Goal: Information Seeking & Learning: Check status

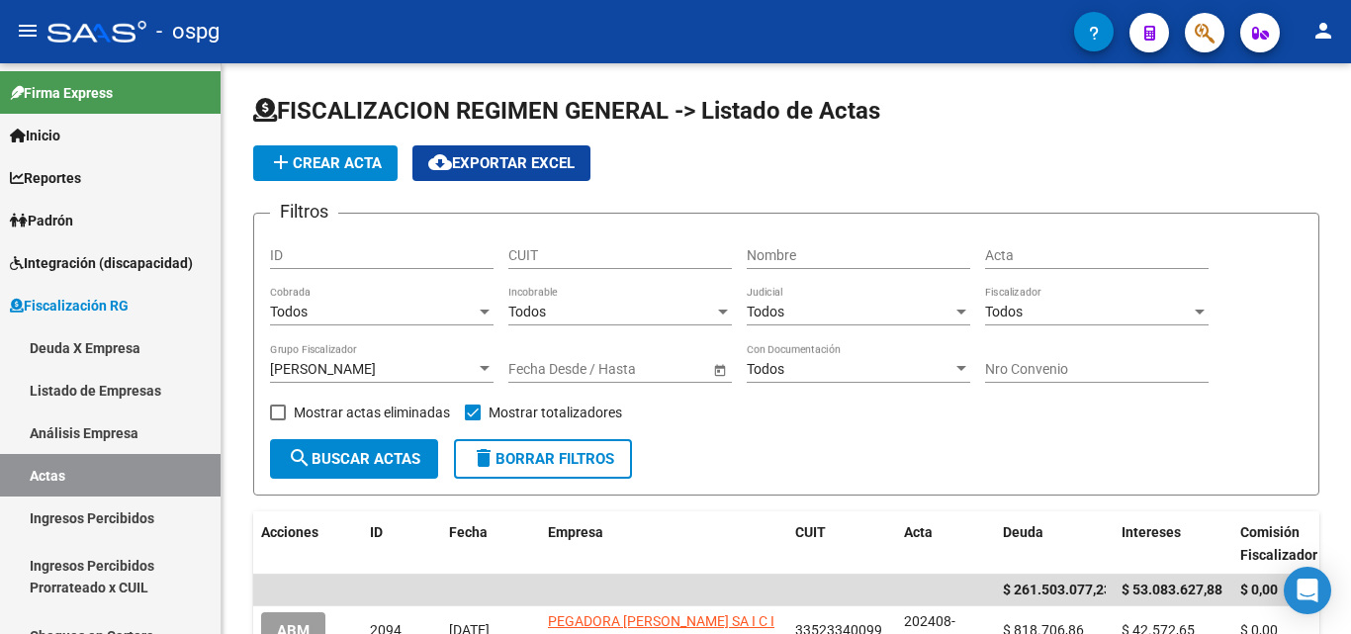
click at [1187, 22] on app-search-popup at bounding box center [1204, 30] width 40 height 25
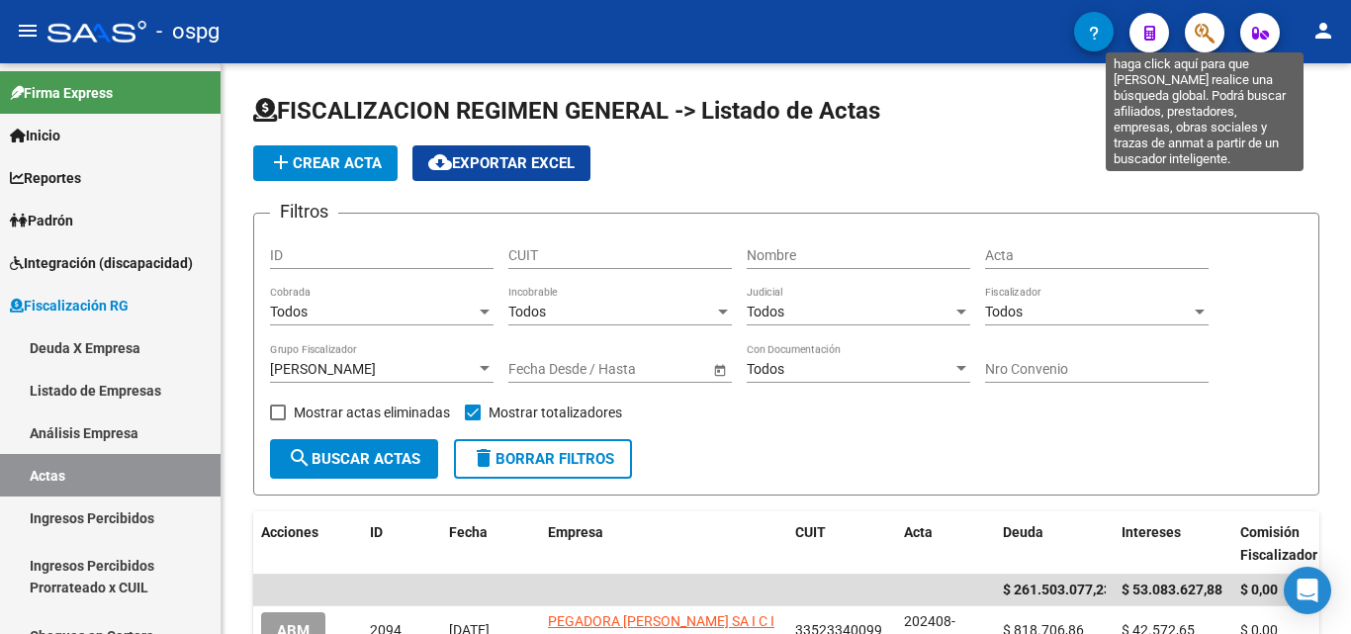
click at [1199, 34] on icon "button" at bounding box center [1204, 33] width 20 height 23
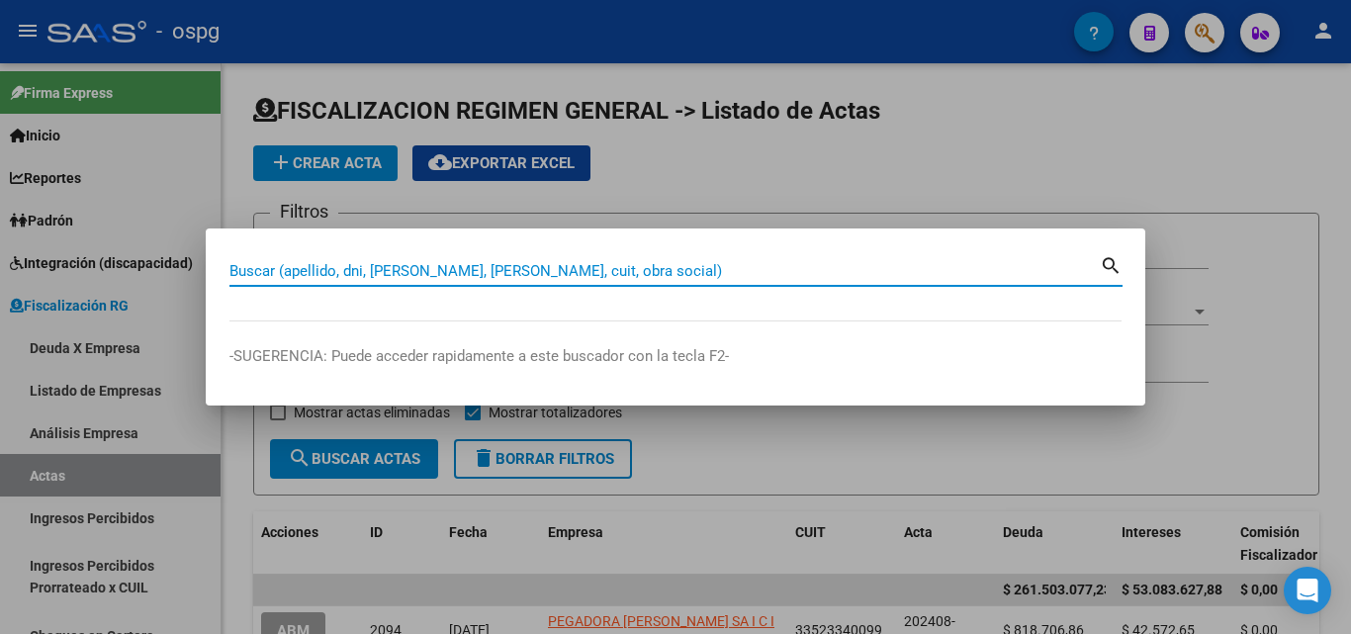
click at [505, 273] on input "Buscar (apellido, dni, [PERSON_NAME], [PERSON_NAME], cuit, obra social)" at bounding box center [664, 271] width 870 height 18
paste input "OFFSET SUD"
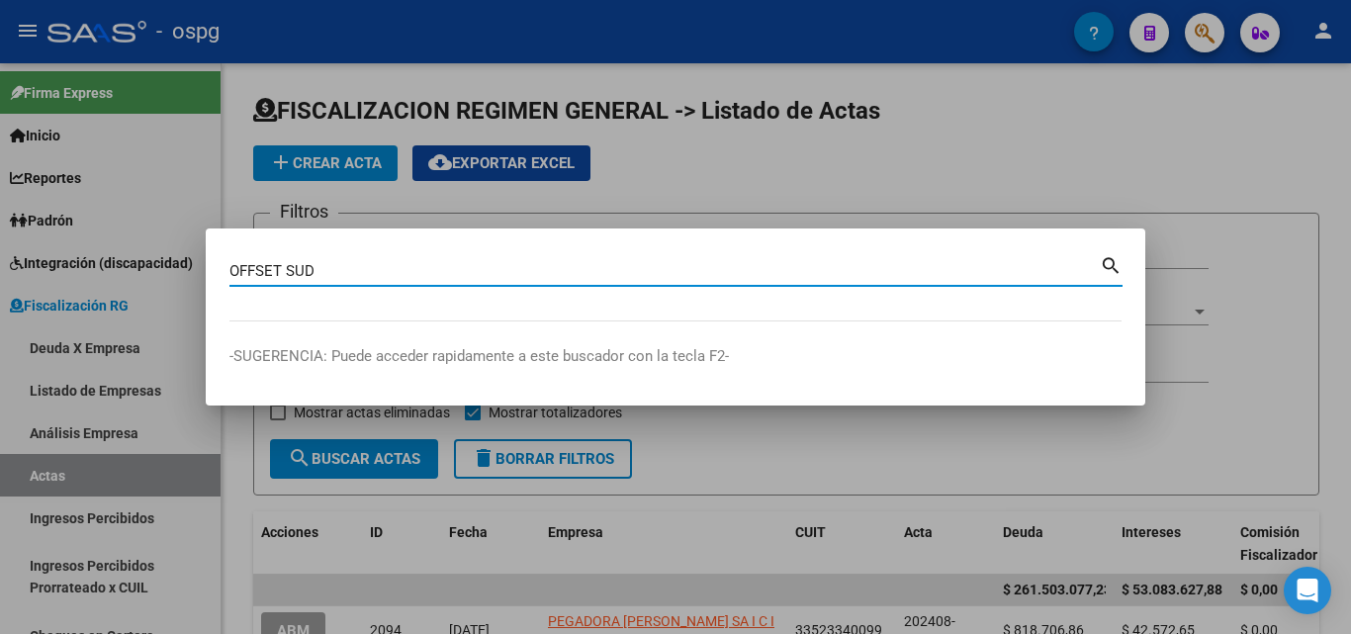
type input "OFFSET SUD"
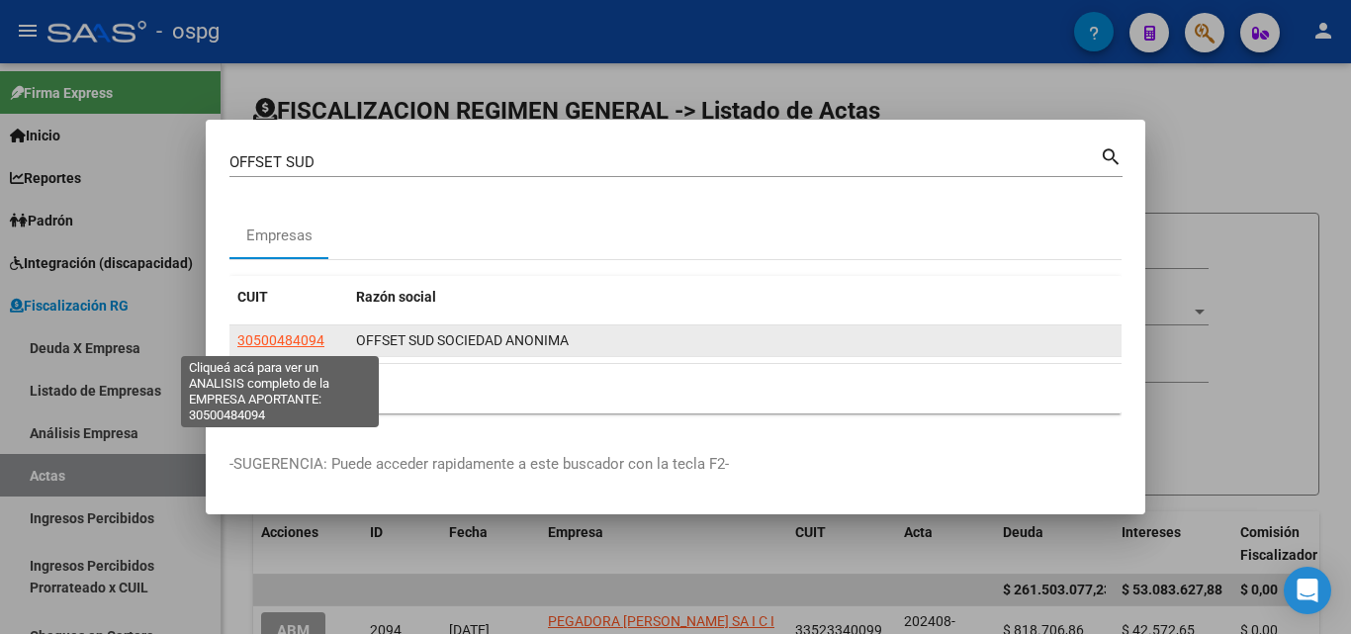
click at [260, 347] on span "30500484094" at bounding box center [280, 340] width 87 height 16
type textarea "30500484094"
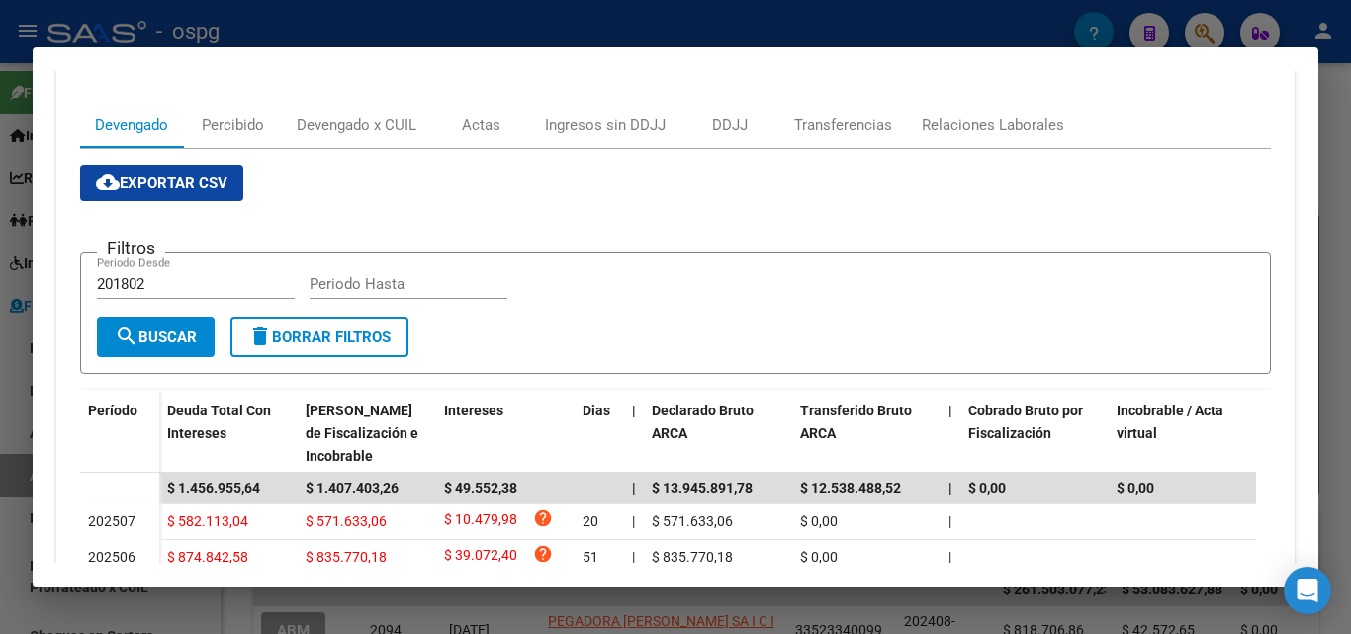
scroll to position [297, 0]
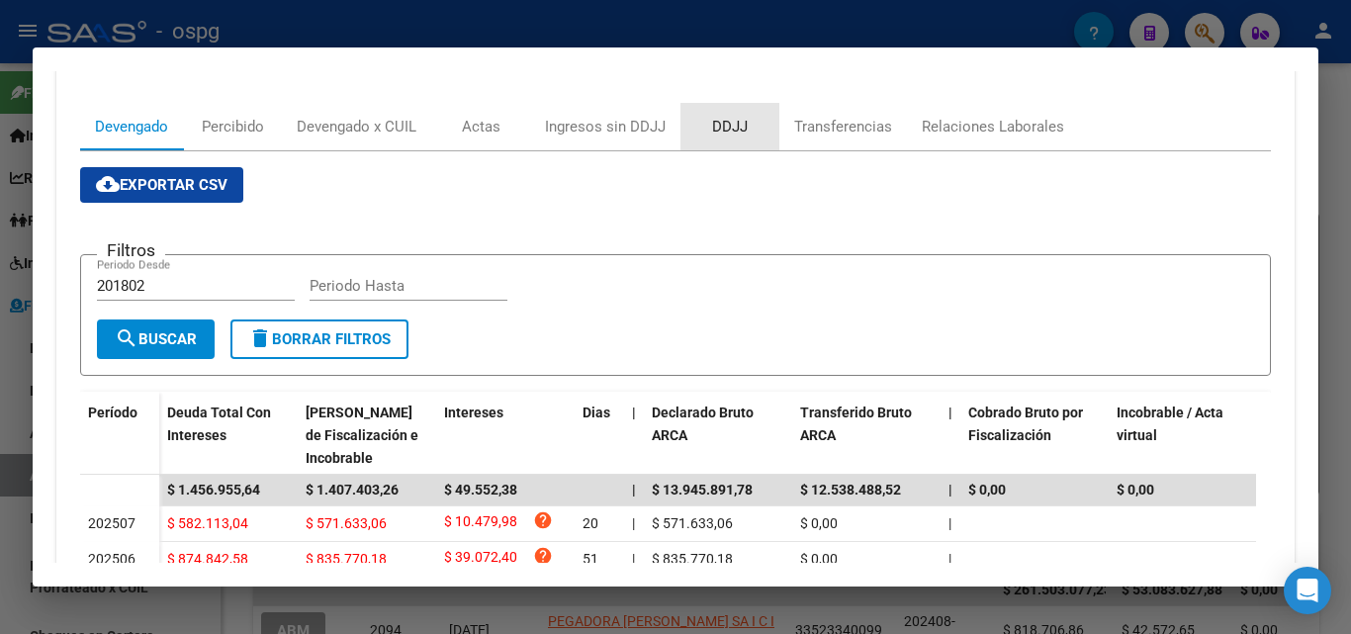
click at [737, 113] on div "DDJJ" at bounding box center [729, 126] width 99 height 47
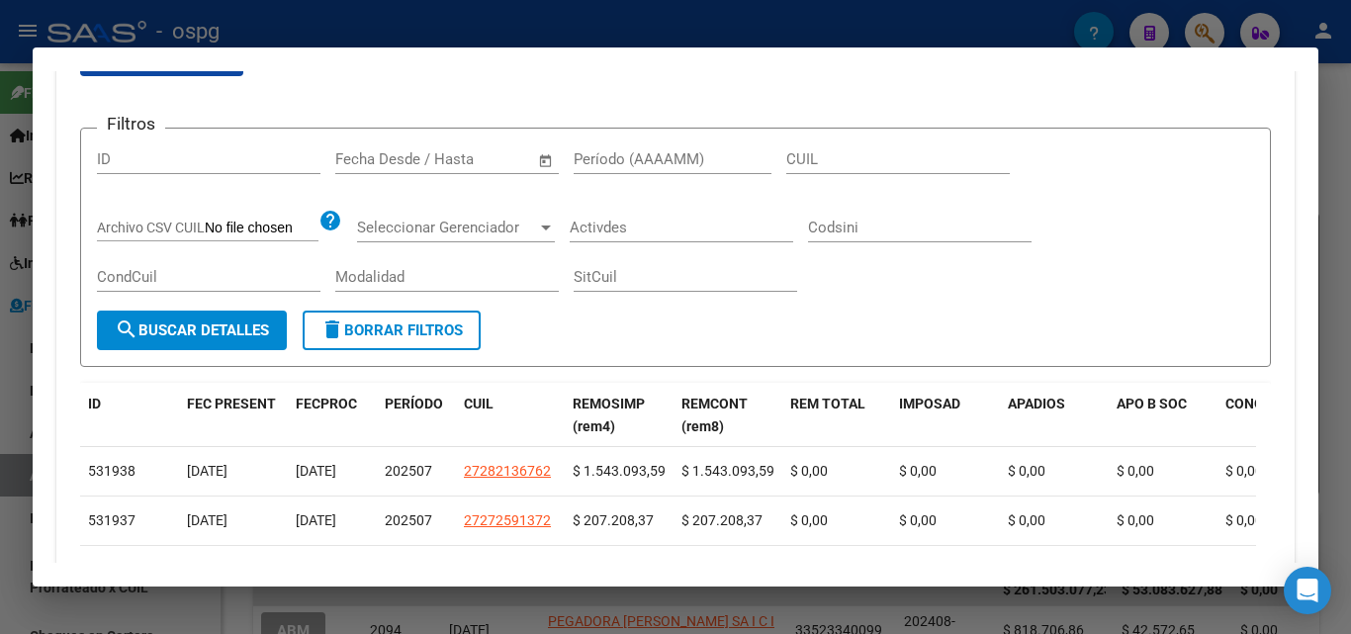
scroll to position [494, 0]
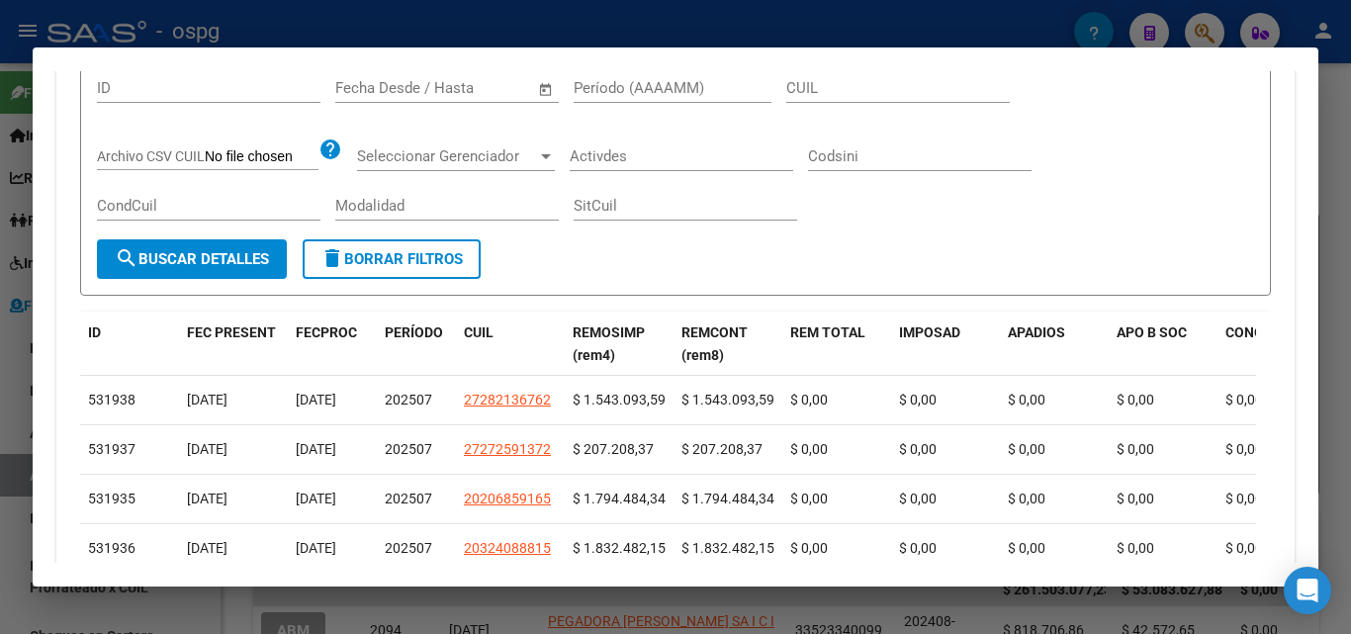
click at [0, 385] on div at bounding box center [675, 317] width 1351 height 634
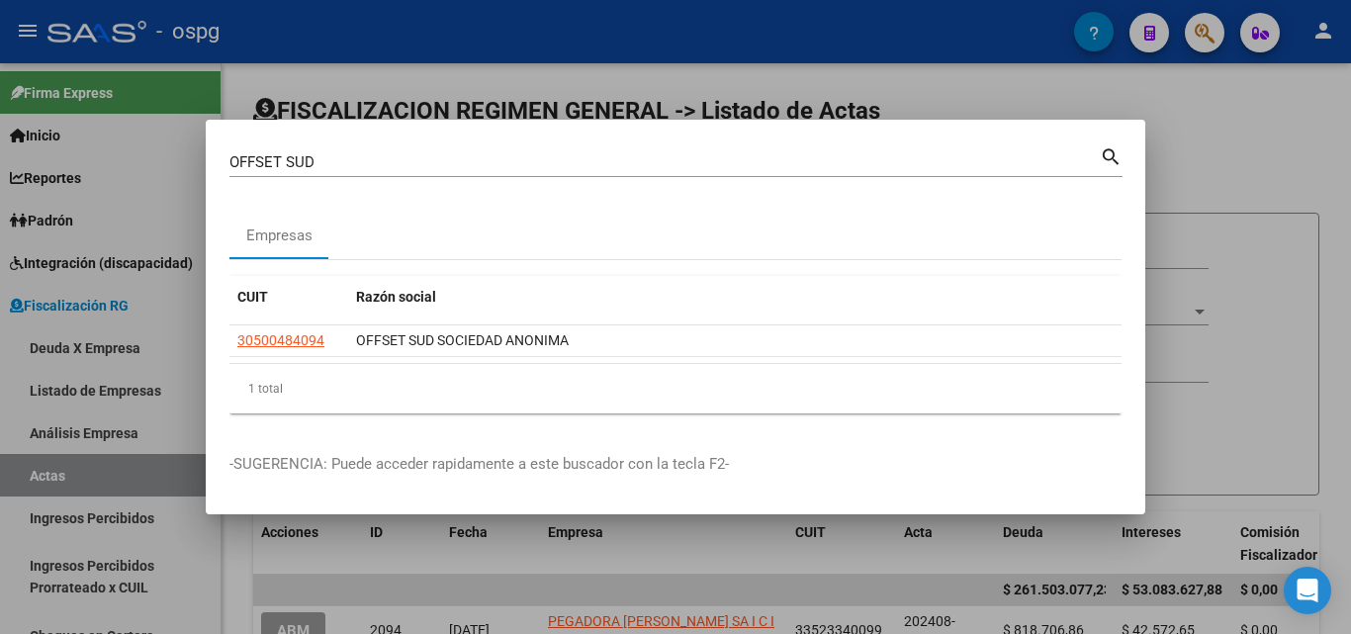
click at [1219, 166] on div at bounding box center [675, 317] width 1351 height 634
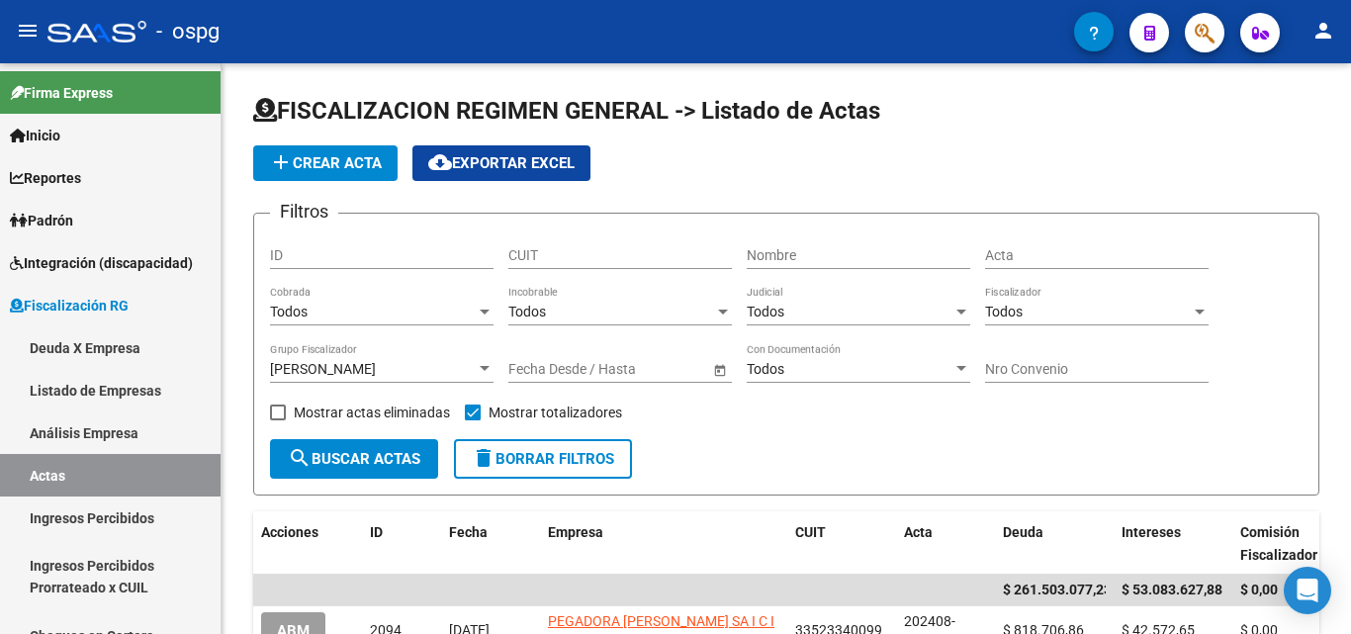
drag, startPoint x: 1219, startPoint y: 166, endPoint x: 1201, endPoint y: 41, distance: 126.8
click at [1219, 165] on div "add Crear Acta cloud_download Exportar EXCEL" at bounding box center [786, 163] width 1066 height 36
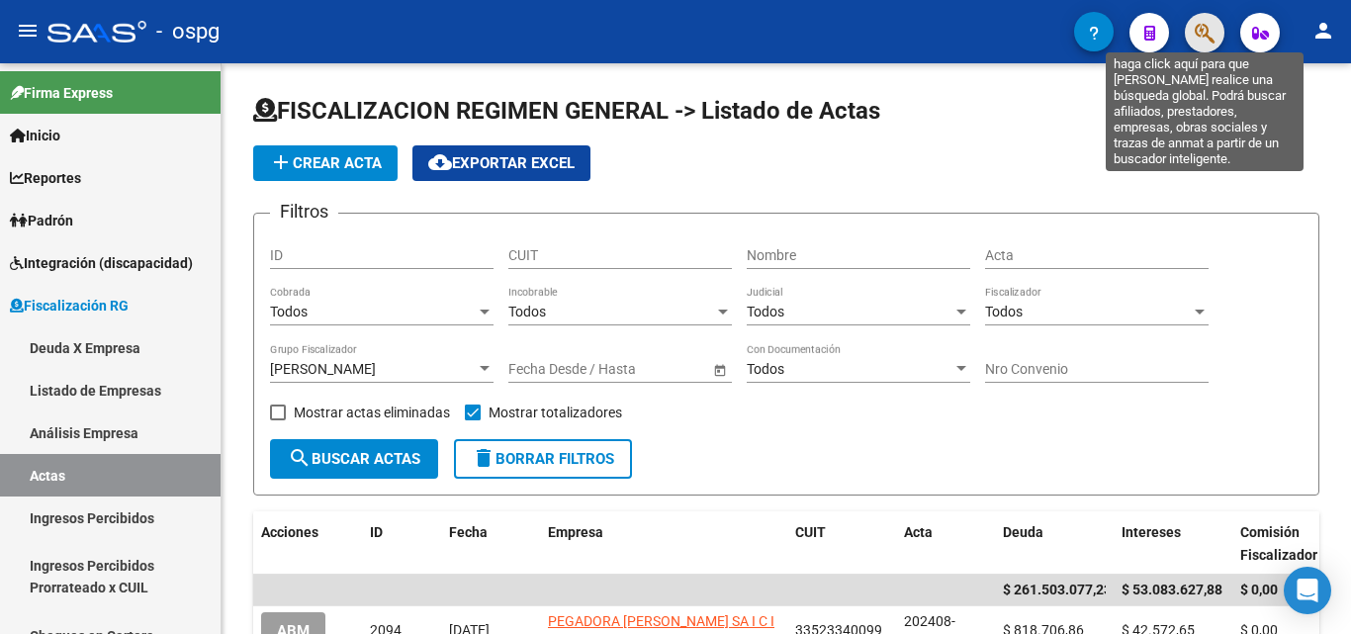
click at [1201, 33] on icon "button" at bounding box center [1204, 33] width 20 height 23
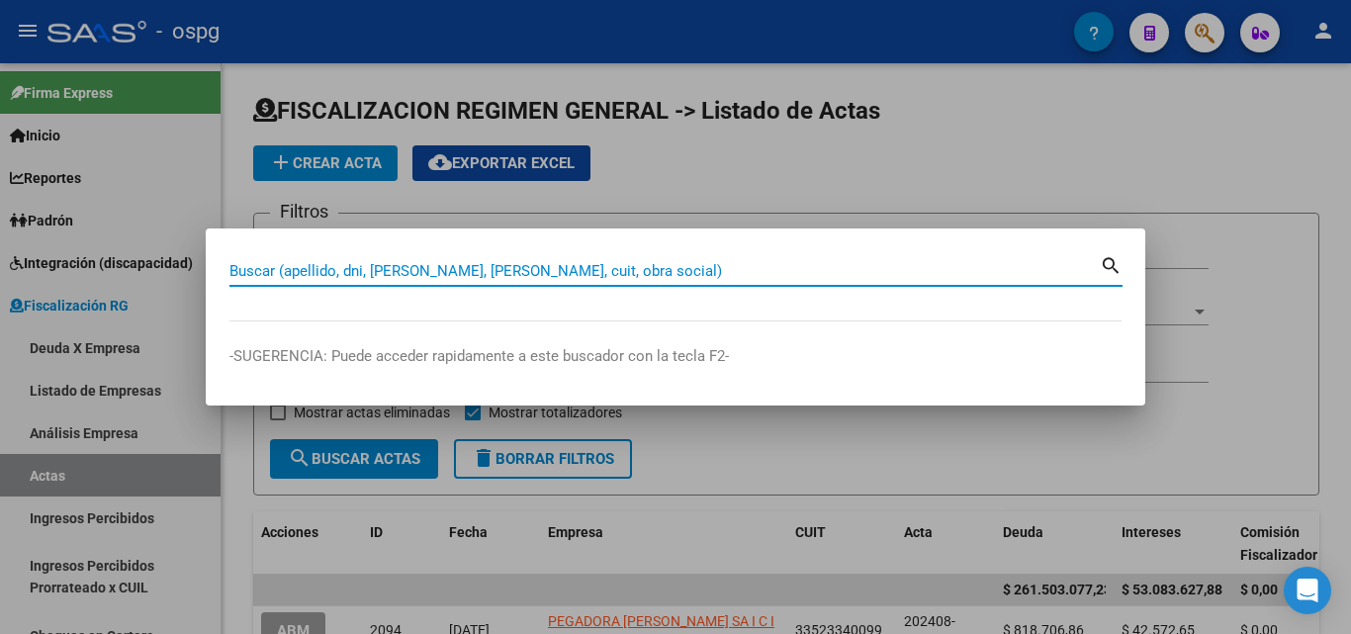
click at [516, 262] on input "Buscar (apellido, dni, [PERSON_NAME], [PERSON_NAME], cuit, obra social)" at bounding box center [664, 271] width 870 height 18
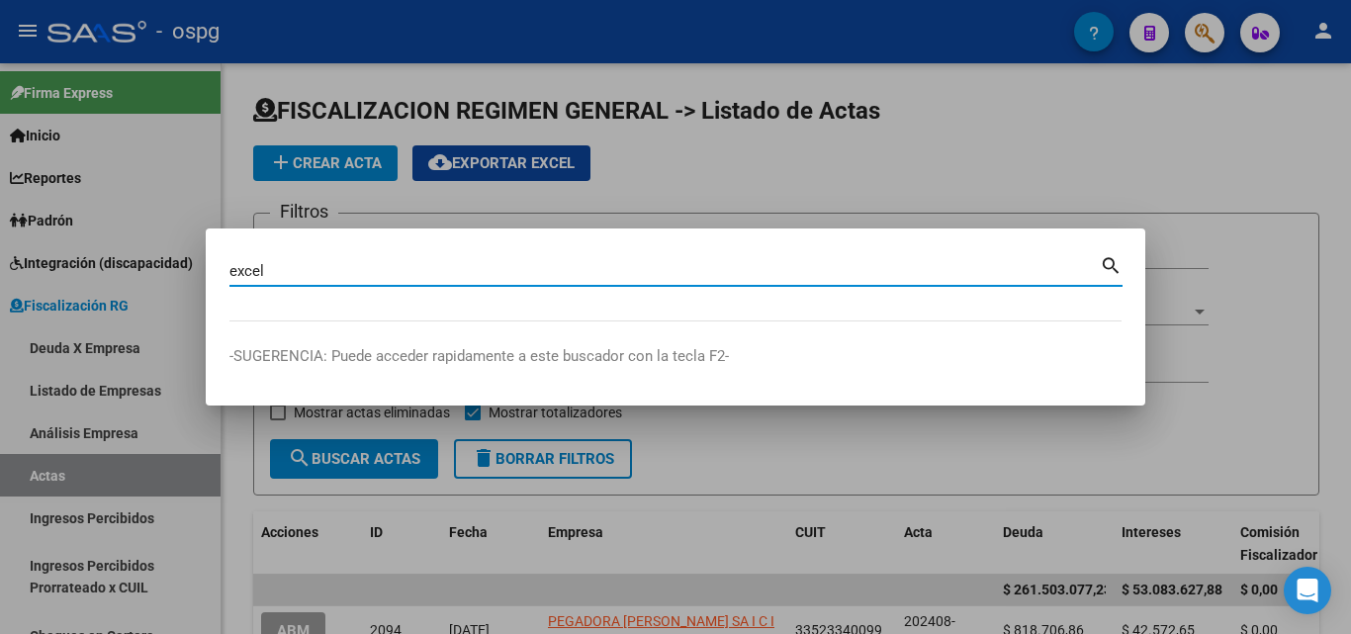
type input "excel"
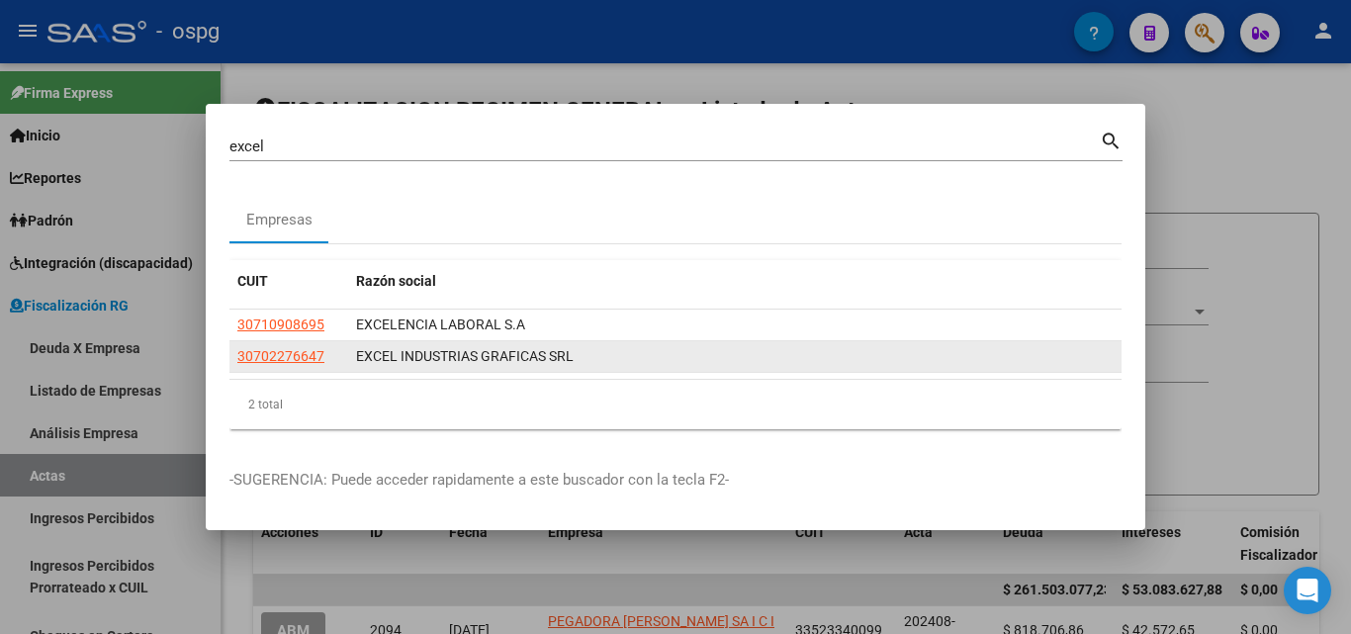
click at [298, 345] on app-link-go-to "30702276647" at bounding box center [280, 356] width 87 height 23
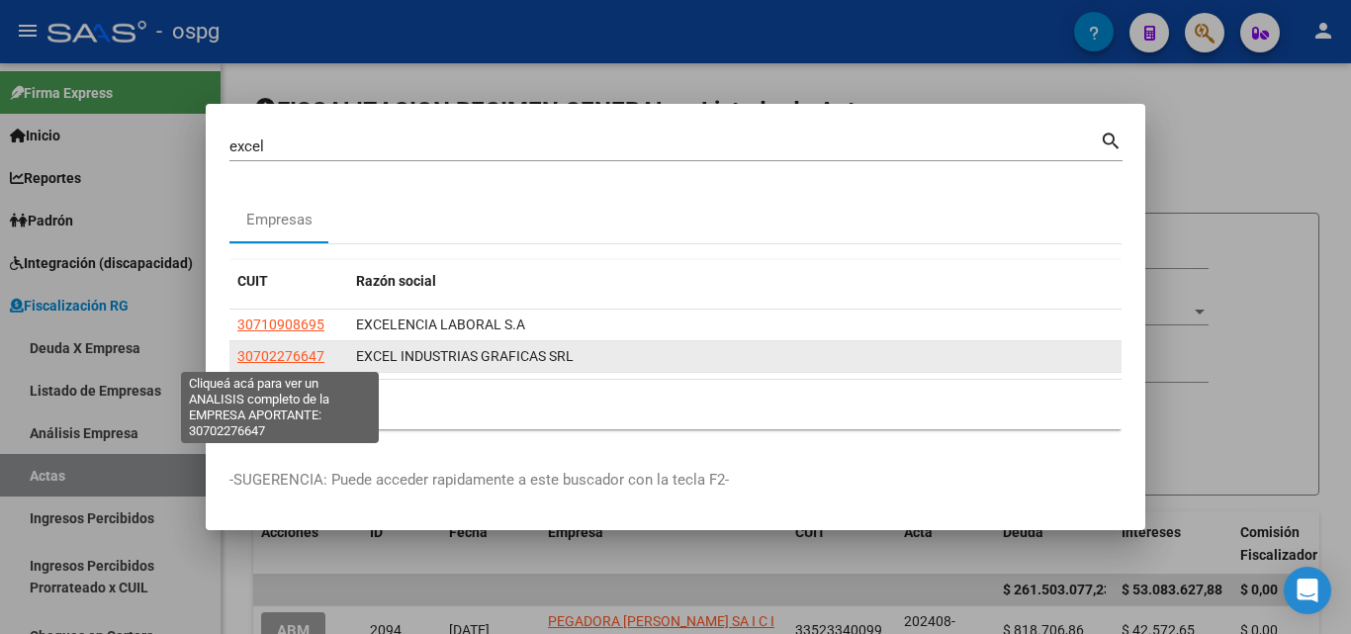
click at [293, 348] on span "30702276647" at bounding box center [280, 356] width 87 height 16
type textarea "30702276647"
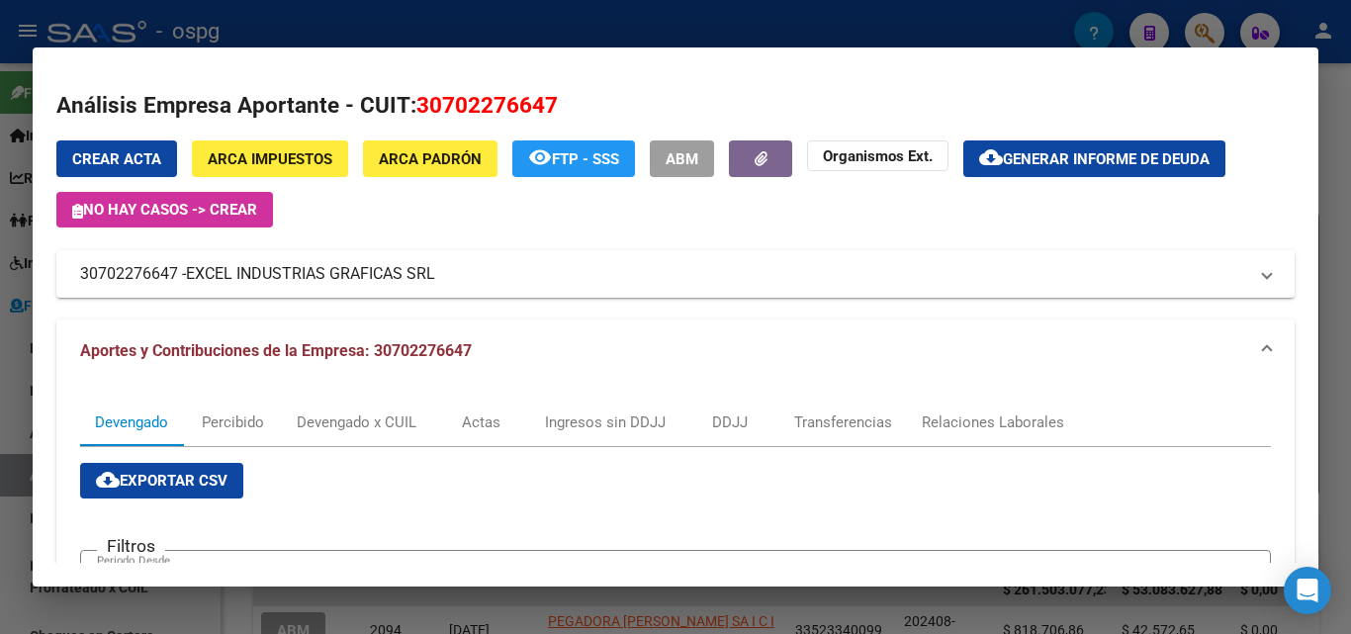
scroll to position [0, 0]
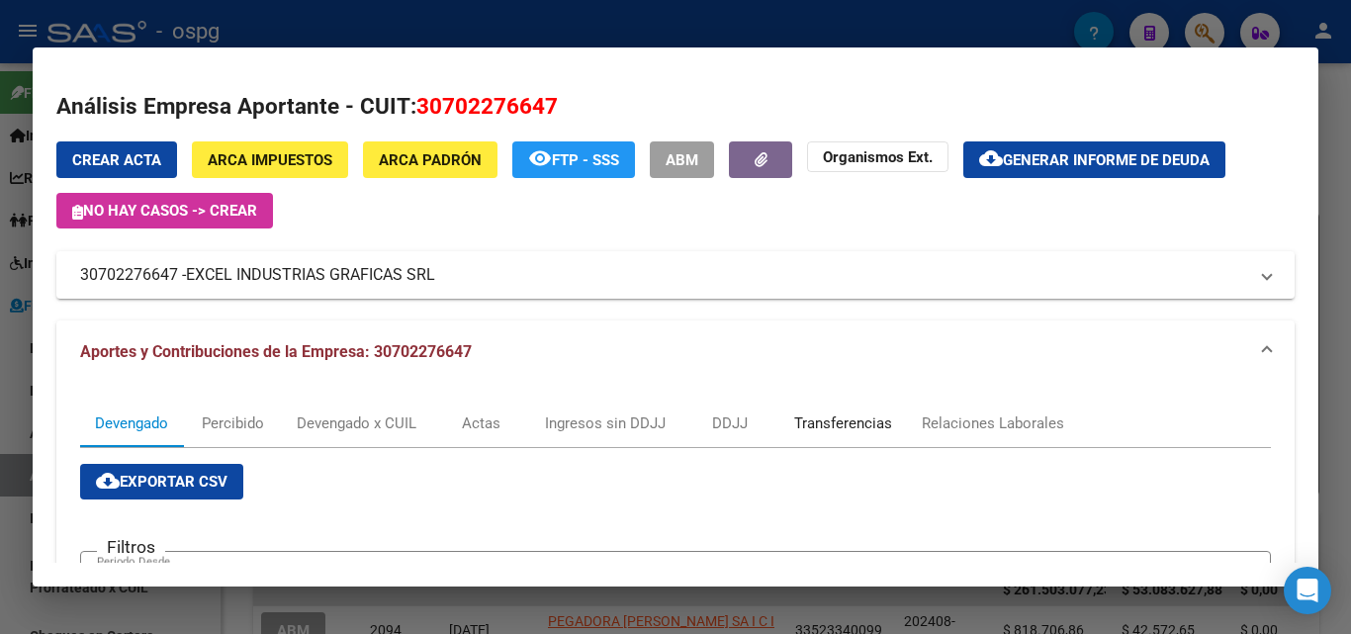
click at [853, 420] on div "Transferencias" at bounding box center [843, 423] width 98 height 22
click at [1350, 231] on div at bounding box center [675, 317] width 1351 height 634
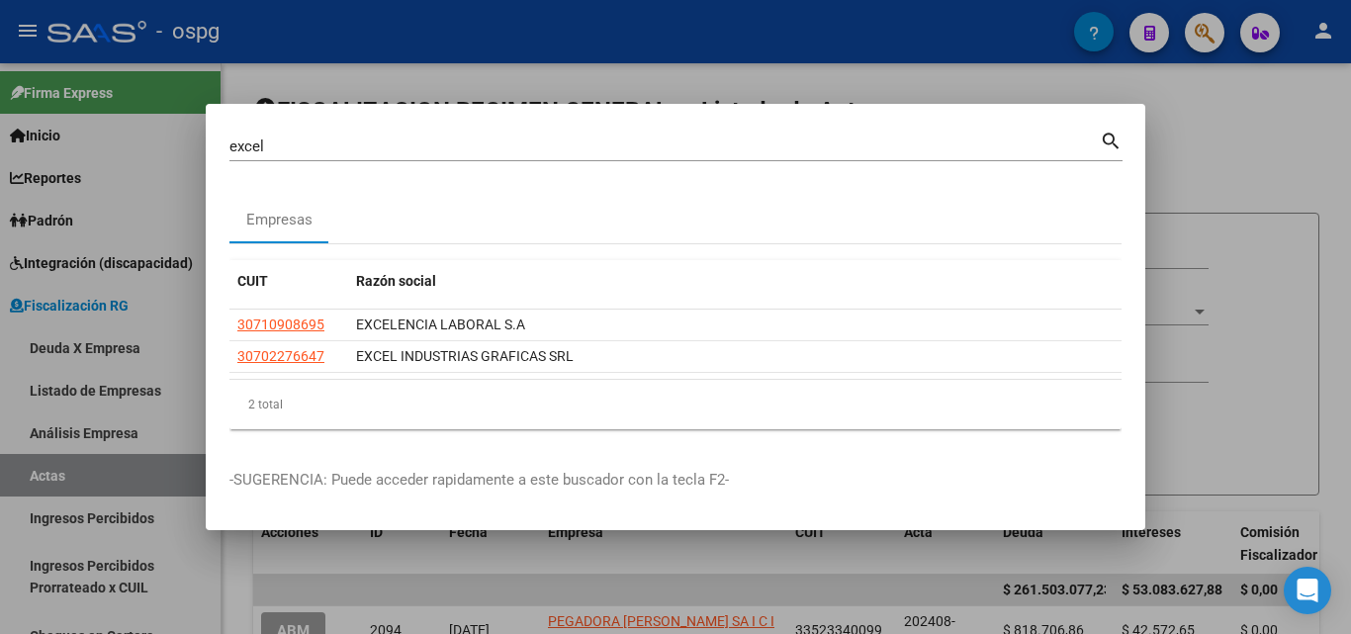
click at [1350, 231] on div at bounding box center [675, 317] width 1351 height 634
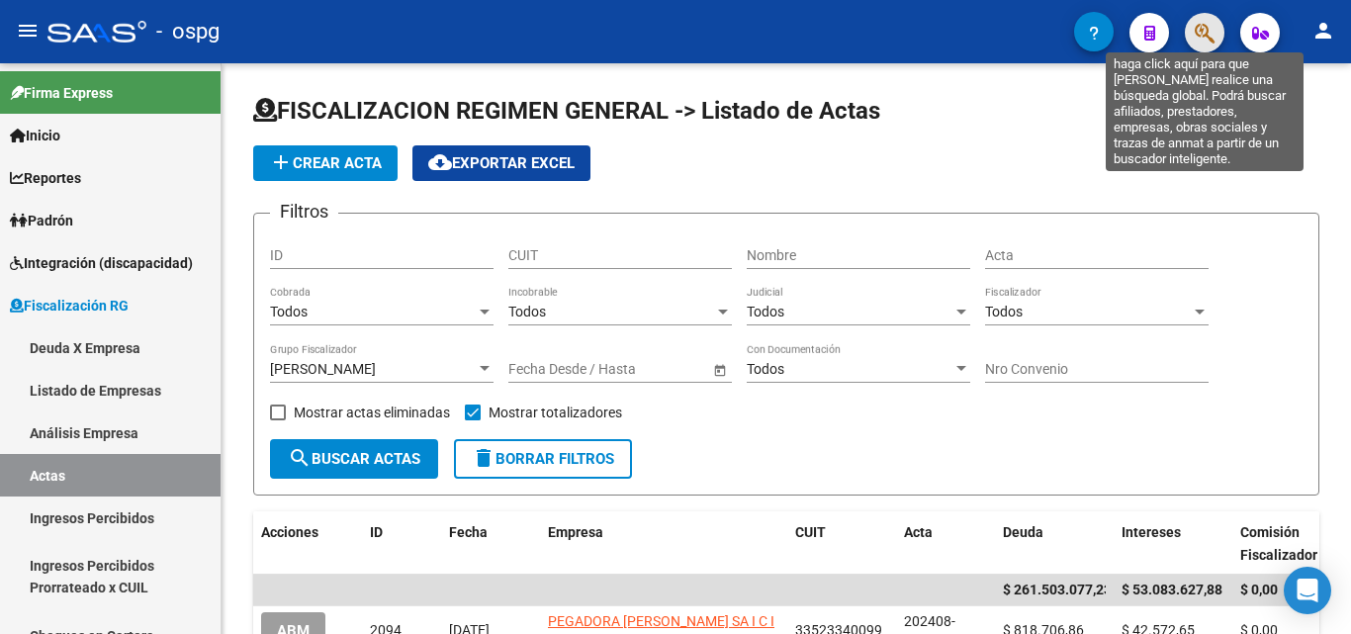
click at [1204, 40] on icon "button" at bounding box center [1204, 33] width 20 height 23
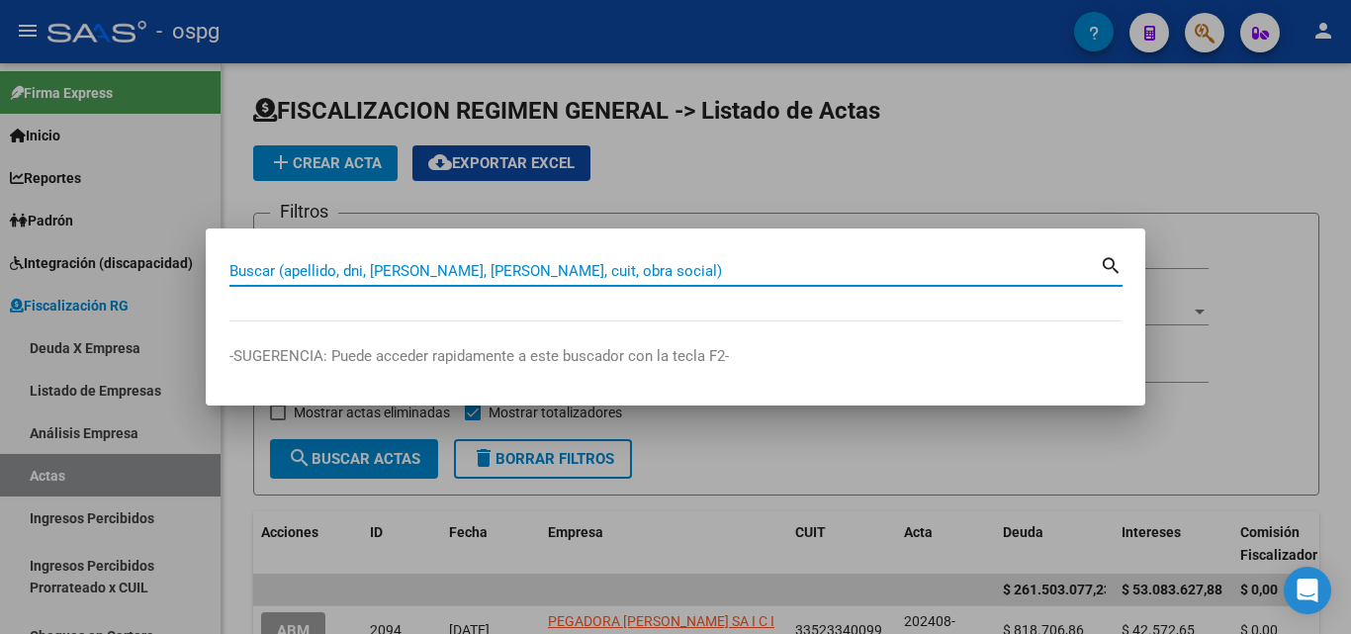
click at [444, 271] on input "Buscar (apellido, dni, [PERSON_NAME], [PERSON_NAME], cuit, obra social)" at bounding box center [664, 271] width 870 height 18
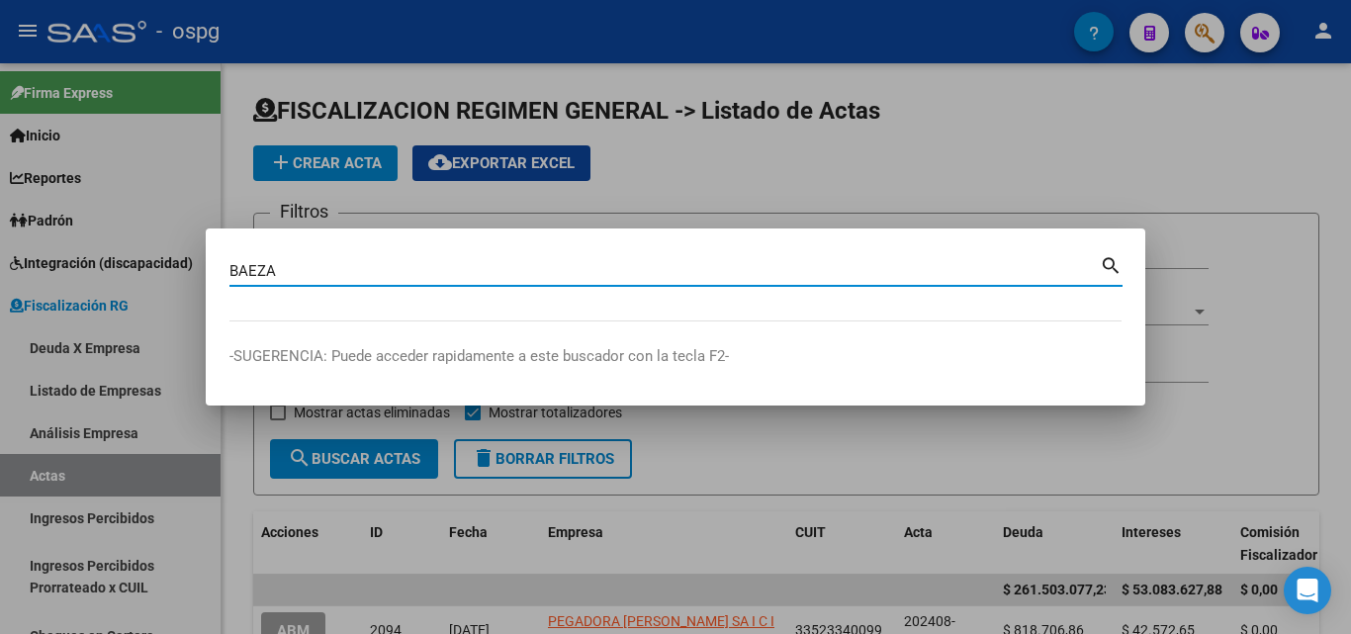
type input "BAEZA"
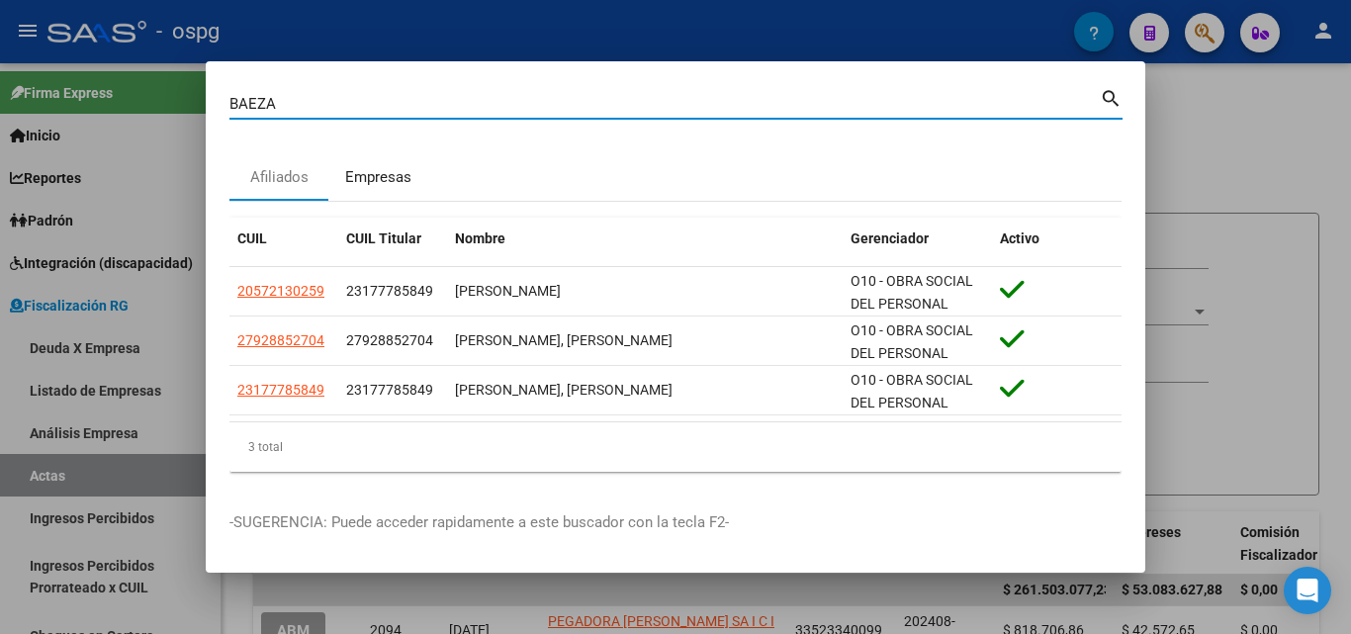
click at [367, 176] on div "Empresas" at bounding box center [378, 177] width 66 height 23
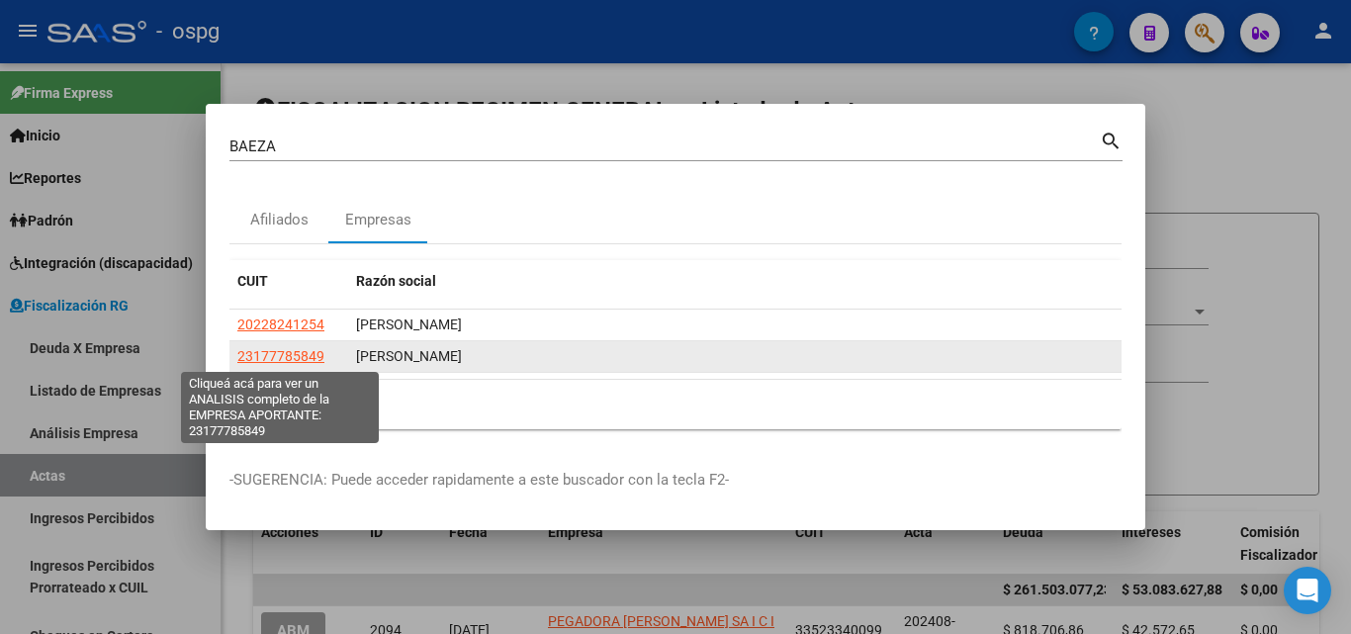
click at [304, 355] on span "23177785849" at bounding box center [280, 356] width 87 height 16
type textarea "23177785849"
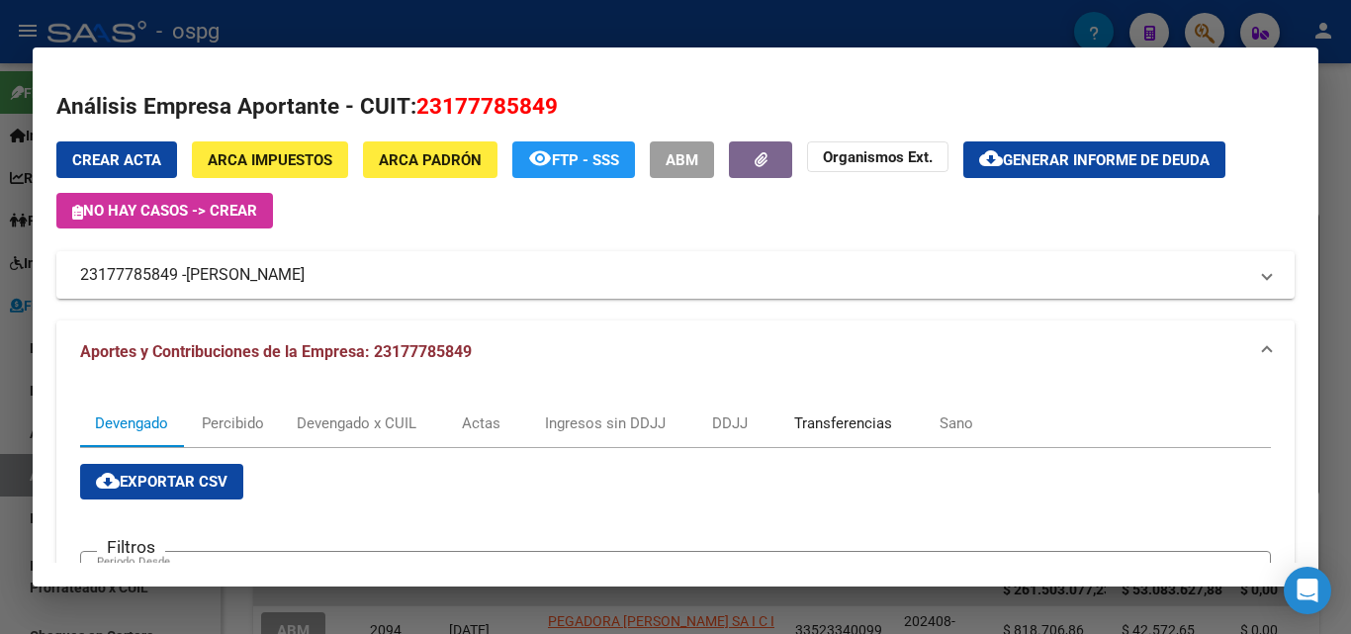
click at [844, 422] on div "Transferencias" at bounding box center [843, 423] width 98 height 22
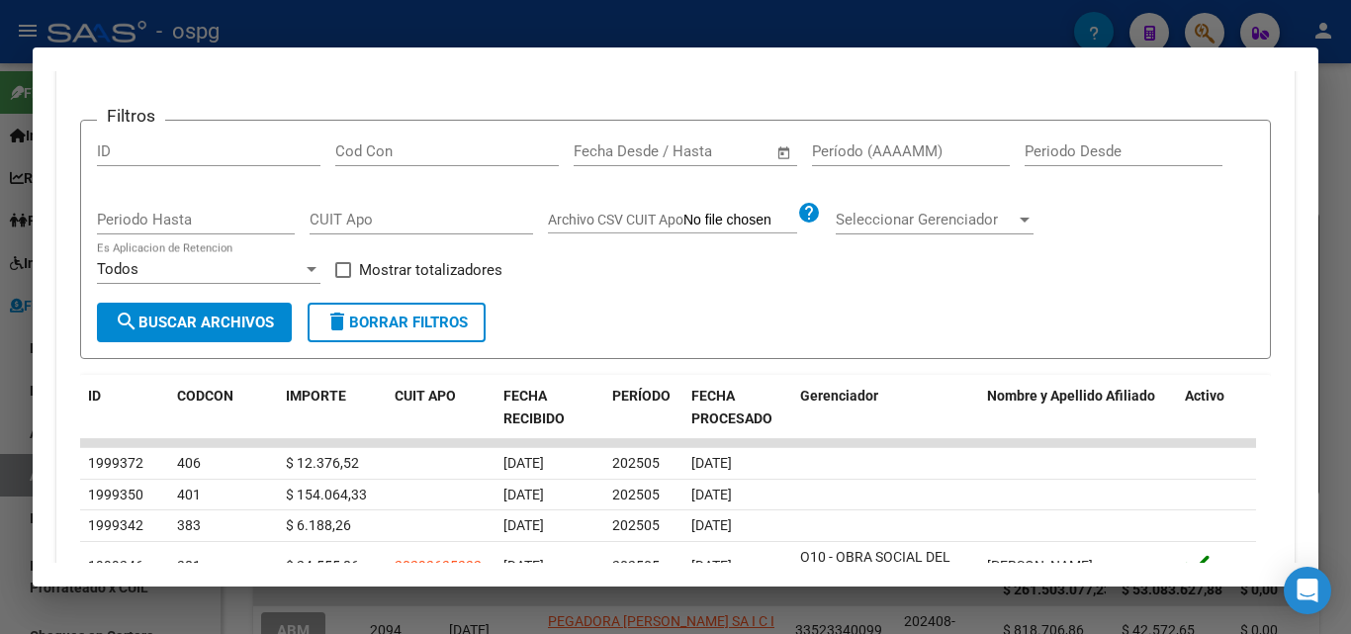
scroll to position [593, 0]
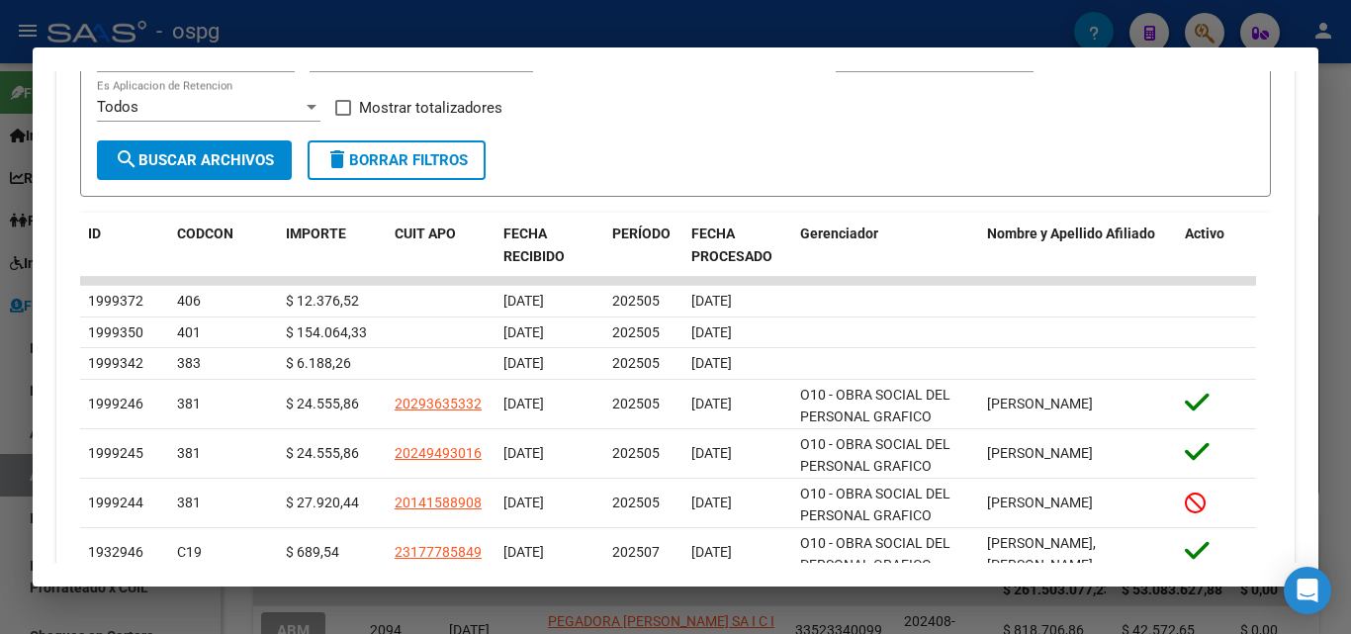
click at [1, 429] on div at bounding box center [675, 317] width 1351 height 634
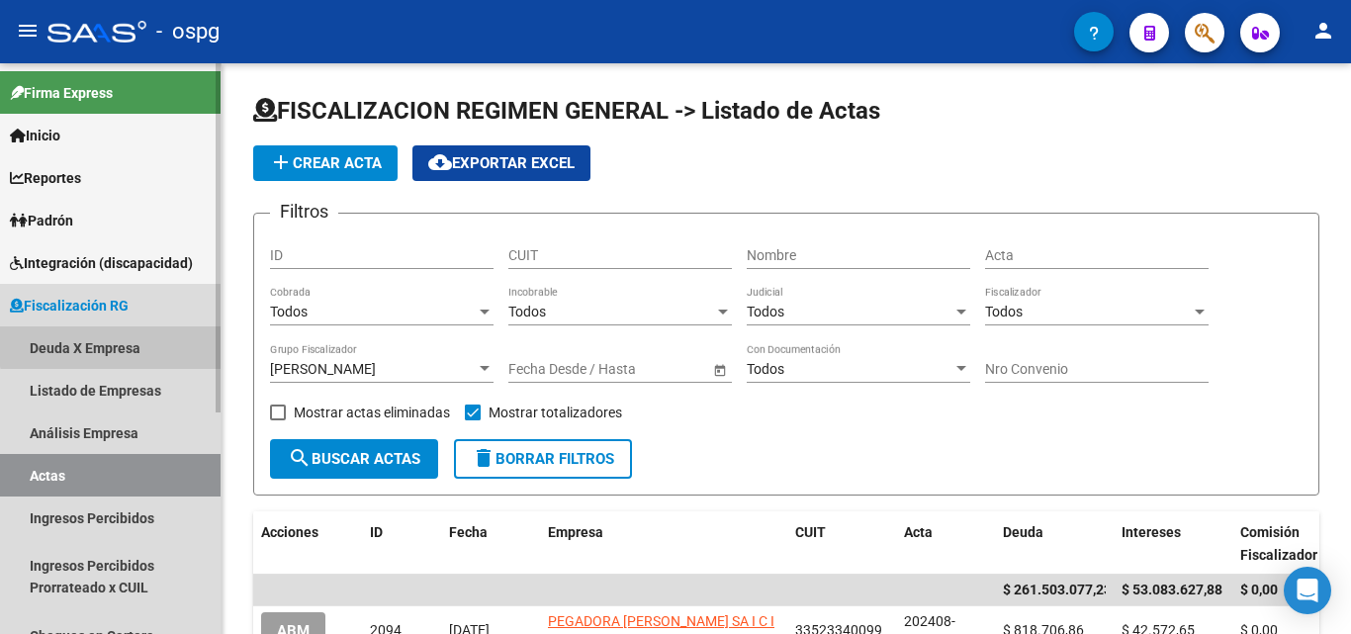
click at [131, 344] on link "Deuda X Empresa" at bounding box center [110, 347] width 220 height 43
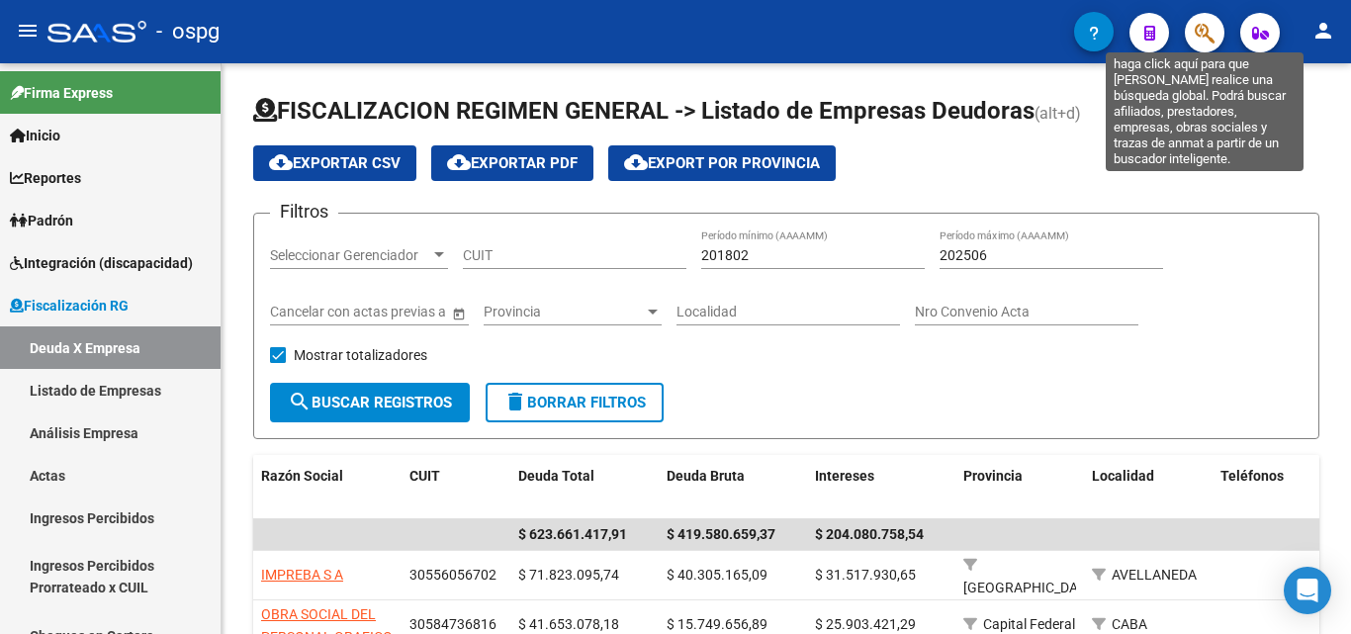
click at [1202, 41] on icon "button" at bounding box center [1204, 33] width 20 height 23
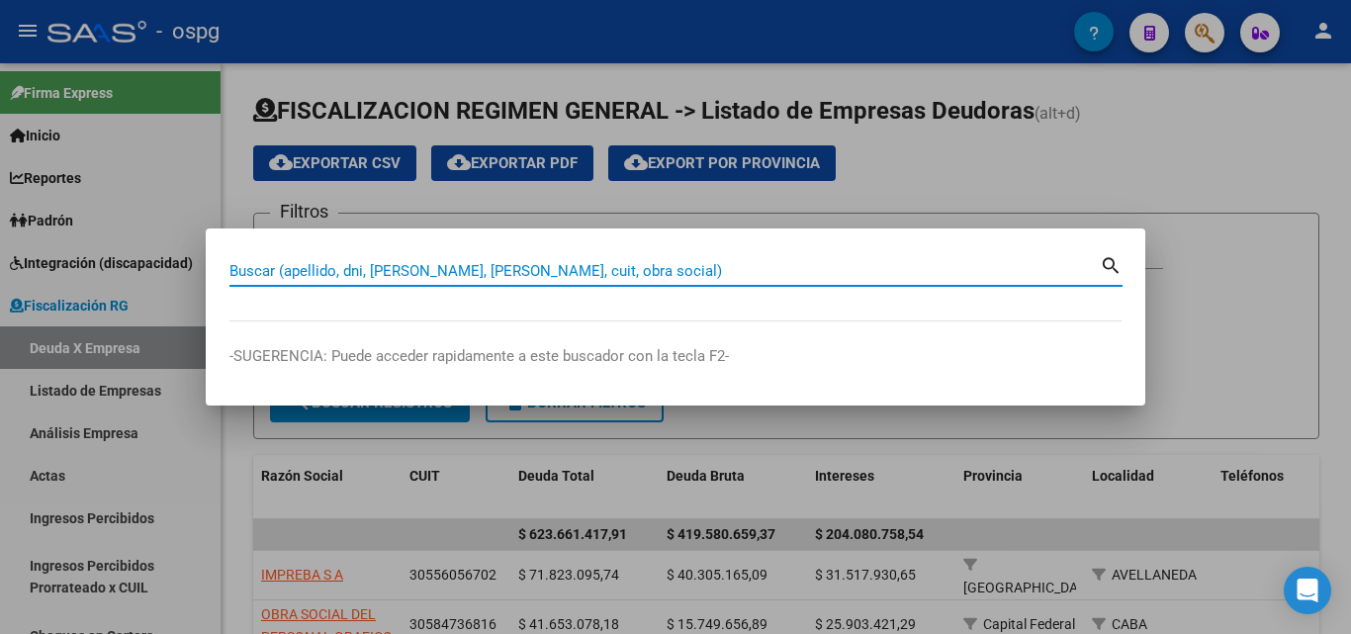
click at [476, 270] on input "Buscar (apellido, dni, [PERSON_NAME], [PERSON_NAME], cuit, obra social)" at bounding box center [664, 271] width 870 height 18
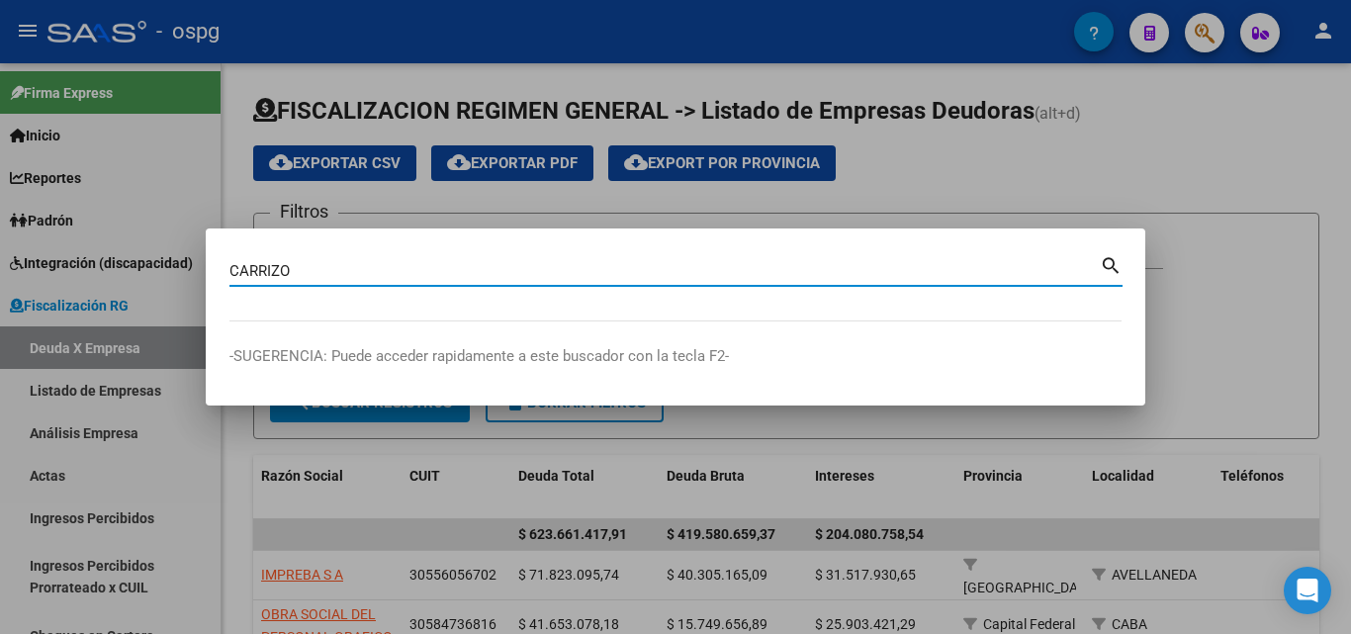
type input "CARRIZO"
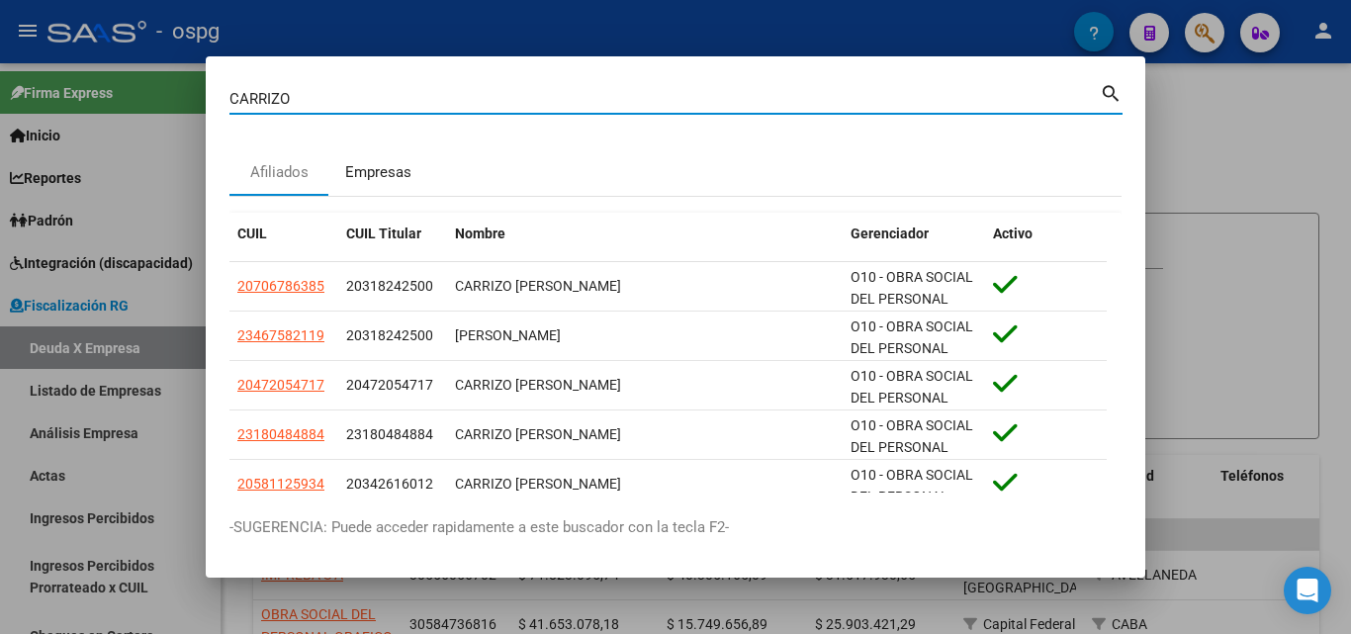
click at [391, 167] on div "Empresas" at bounding box center [378, 172] width 66 height 23
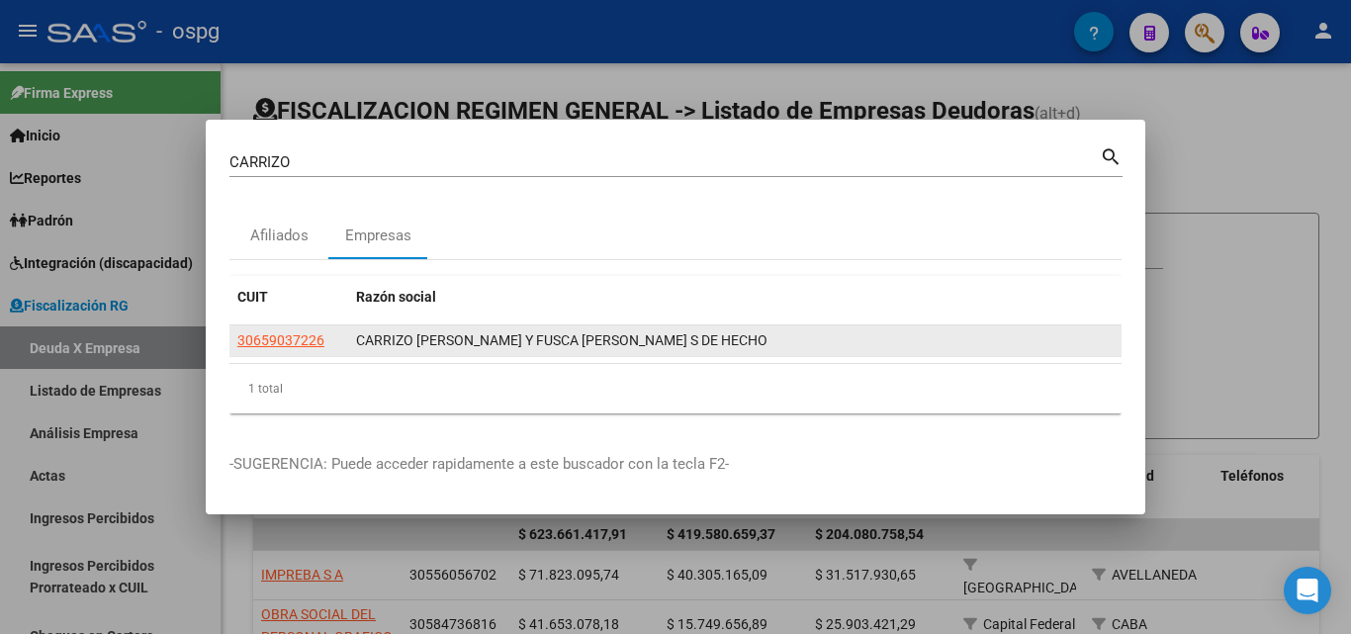
drag, startPoint x: 358, startPoint y: 335, endPoint x: 742, endPoint y: 347, distance: 383.8
click at [759, 345] on div "CARRIZO [PERSON_NAME] Y FUSCA [PERSON_NAME] S DE HECHO" at bounding box center [734, 340] width 757 height 23
copy span "CARRIZO [PERSON_NAME] Y FUSCA [PERSON_NAME] S DE HECHO"
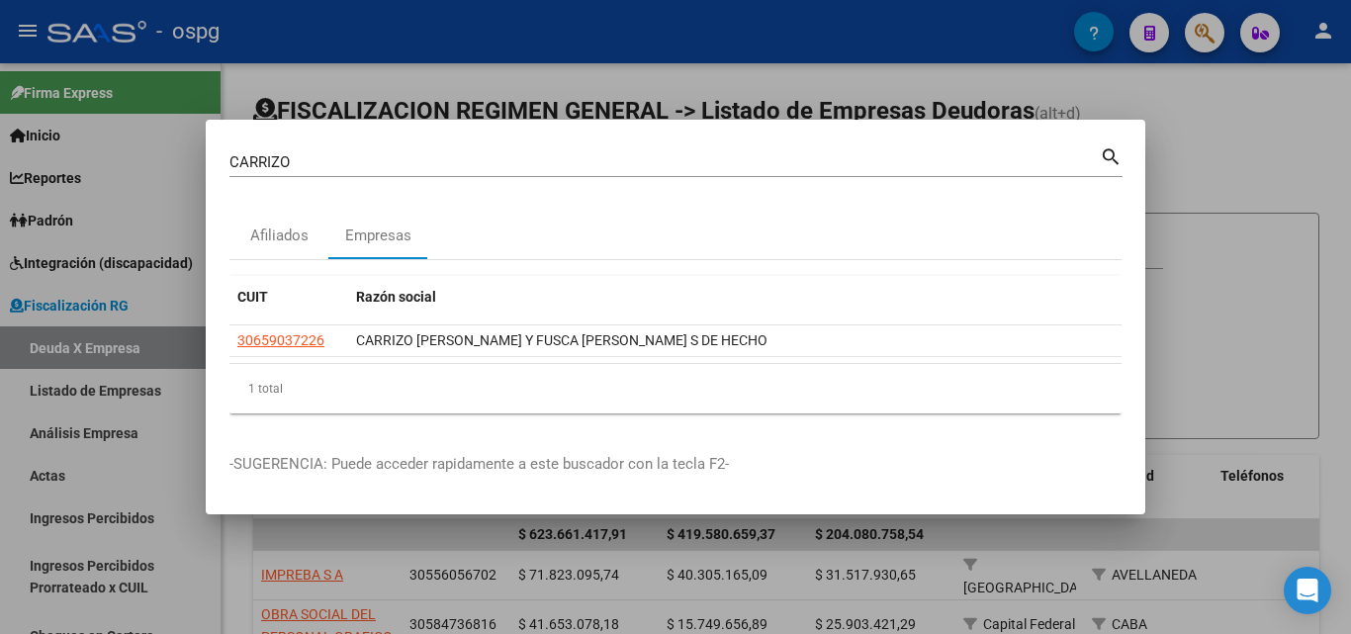
click at [1315, 169] on div at bounding box center [675, 317] width 1351 height 634
